Goal: Navigation & Orientation: Find specific page/section

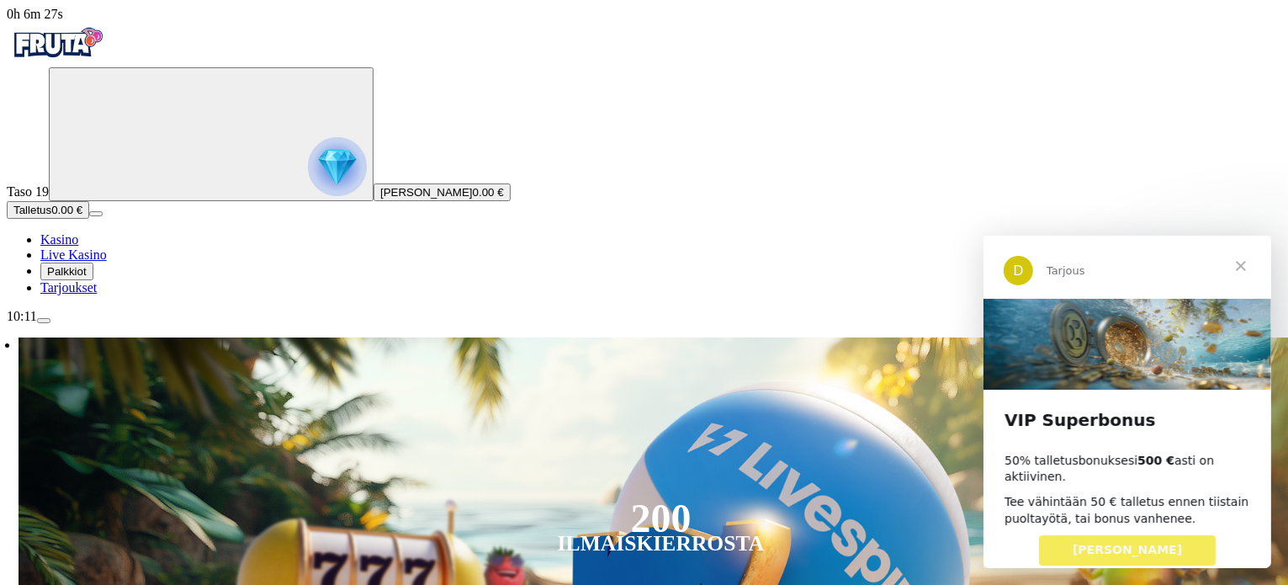
click at [1245, 267] on span "Sulje" at bounding box center [1240, 265] width 61 height 61
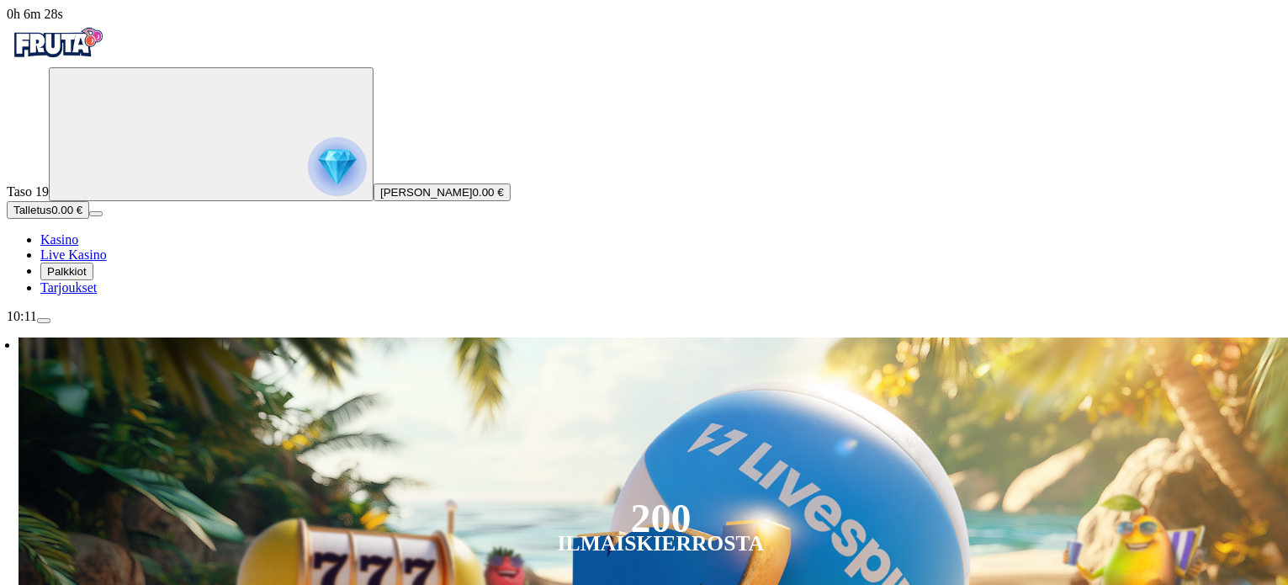
click at [308, 188] on img "Primary" at bounding box center [337, 166] width 59 height 59
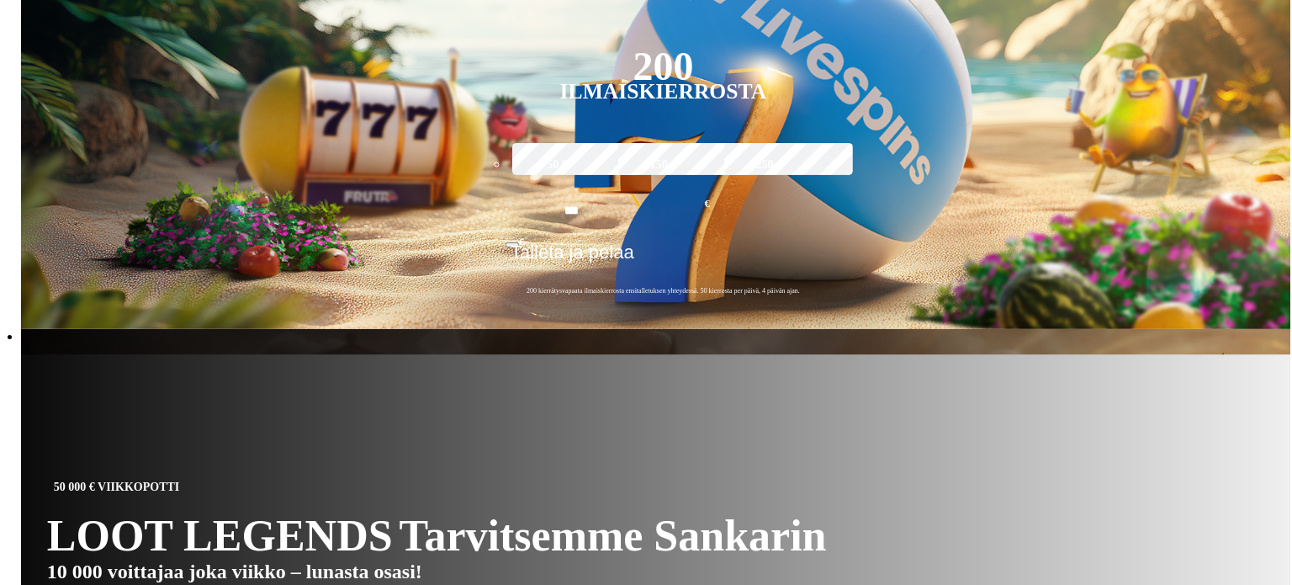
scroll to position [904, 0]
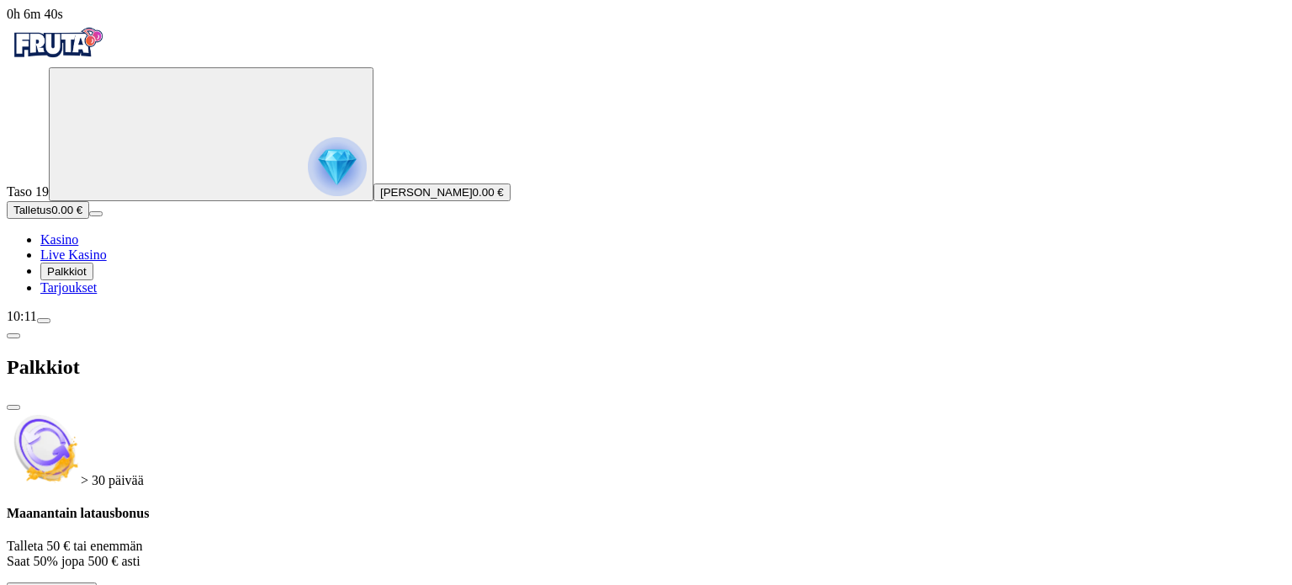
click at [87, 278] on span "Palkkiot" at bounding box center [67, 271] width 40 height 13
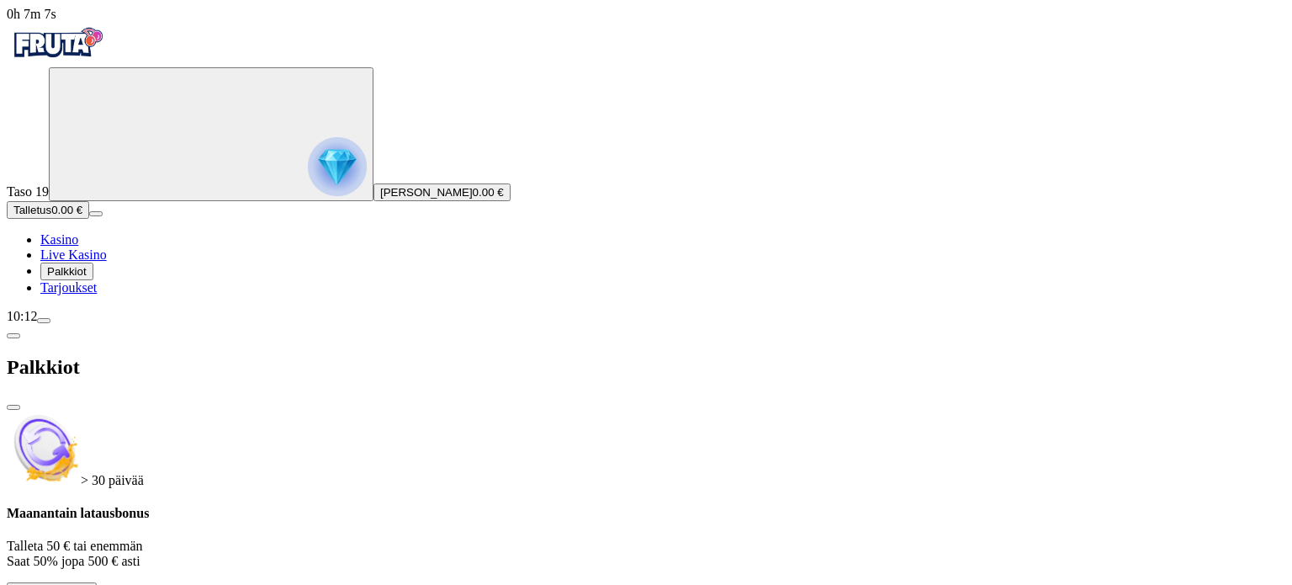
click at [308, 172] on img "Primary" at bounding box center [337, 166] width 59 height 59
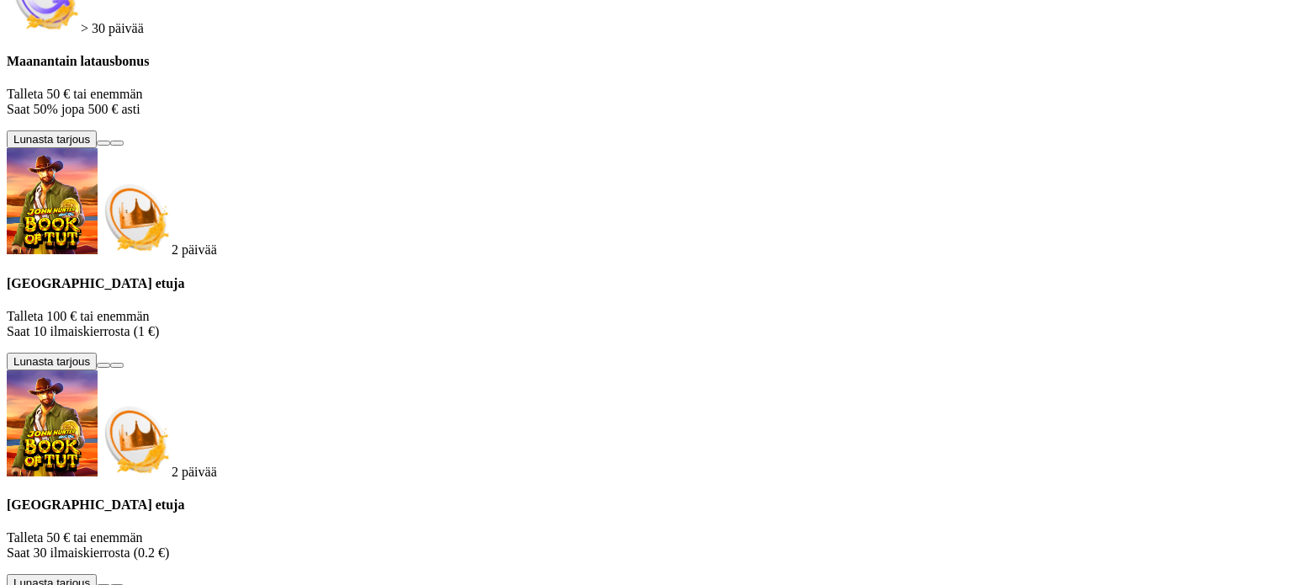
scroll to position [904, 0]
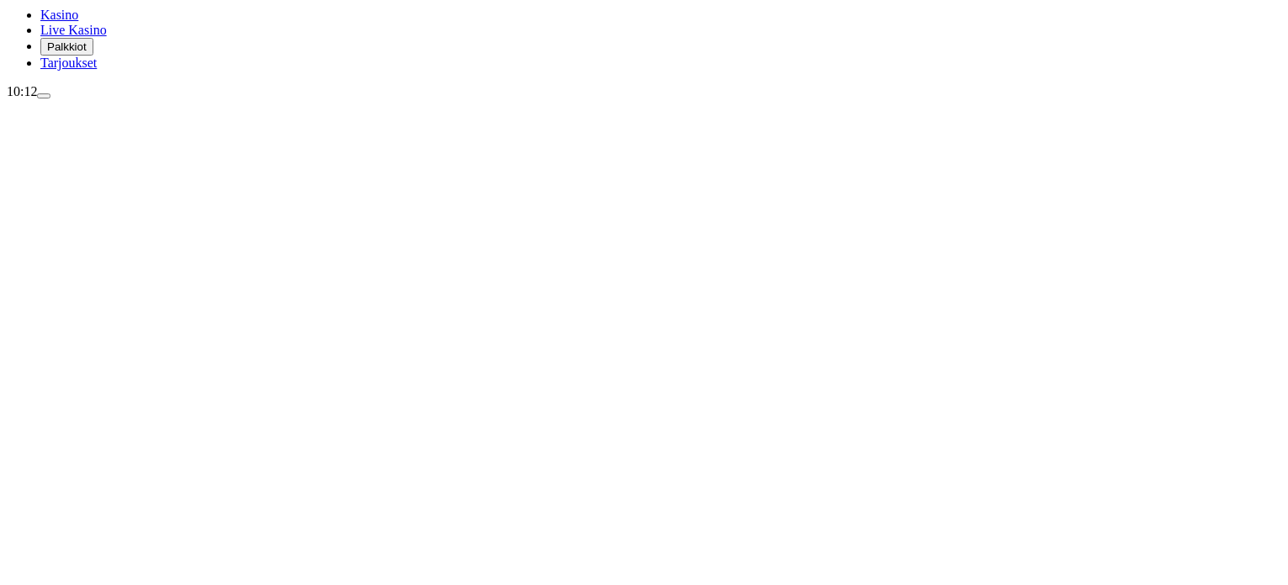
scroll to position [421, 0]
